Goal: Transaction & Acquisition: Purchase product/service

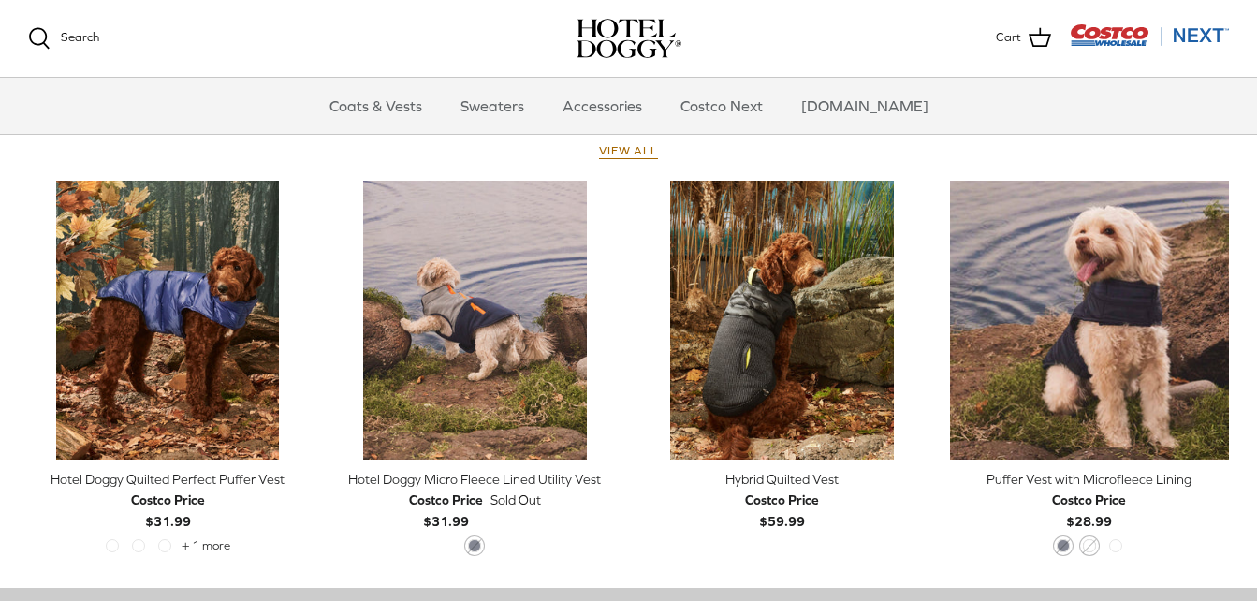
scroll to position [850, 0]
click at [517, 106] on link "Sweaters" at bounding box center [492, 106] width 97 height 56
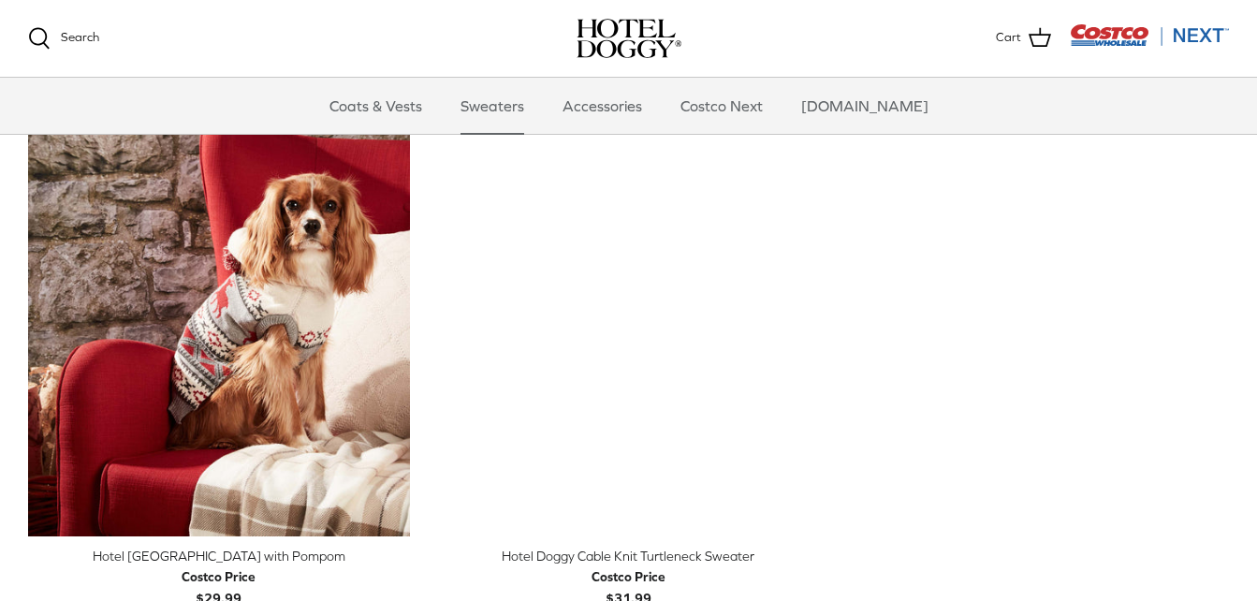
scroll to position [516, 0]
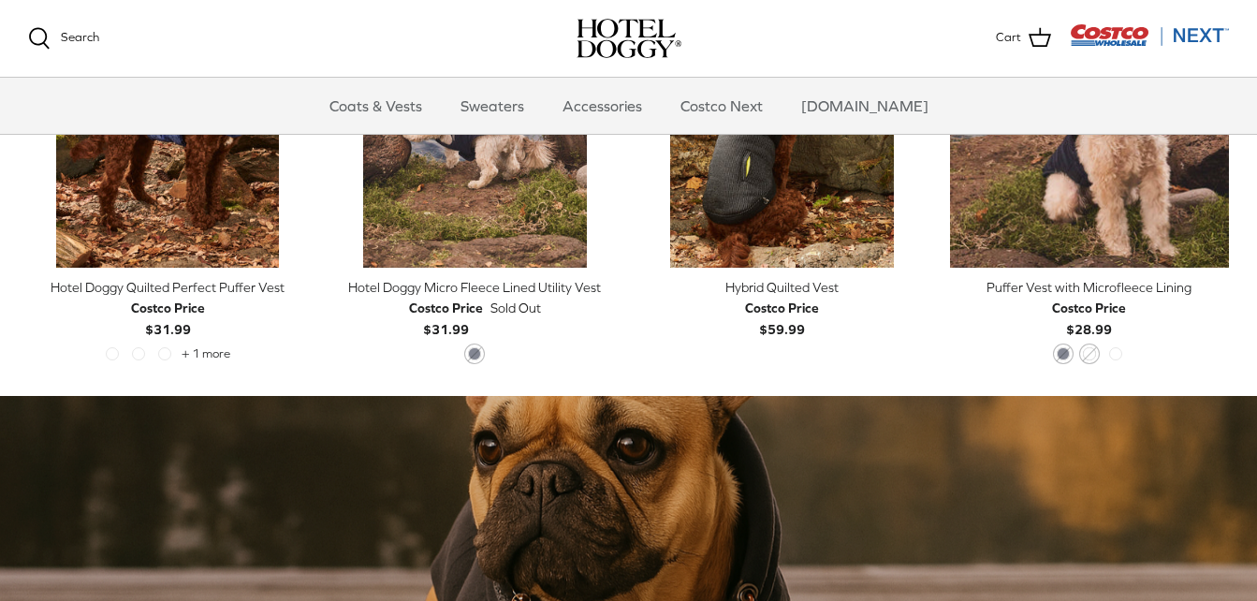
scroll to position [850, 0]
